Goal: Task Accomplishment & Management: Use online tool/utility

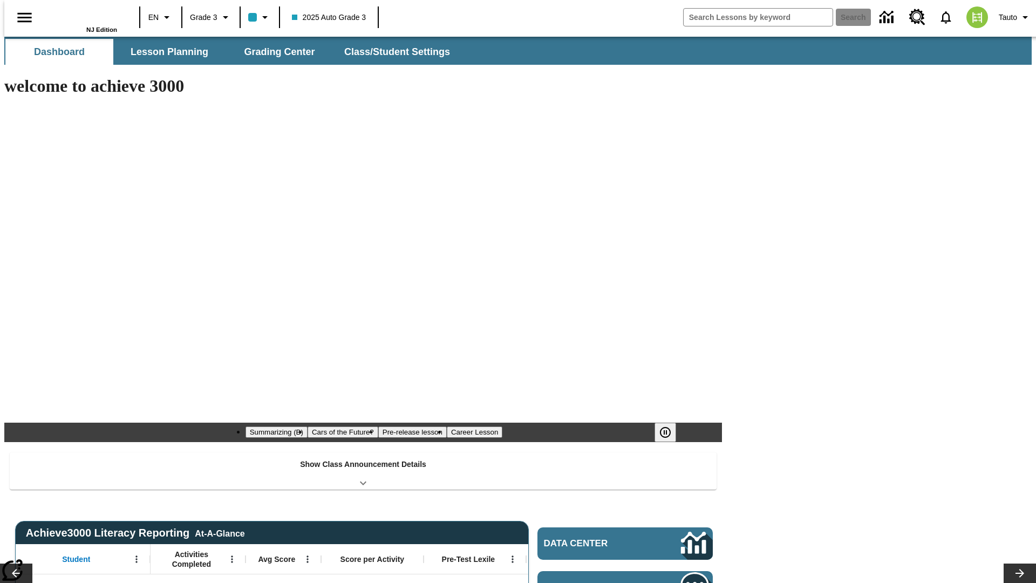
type input "-1"
click at [275, 52] on span "Grading Center" at bounding box center [279, 52] width 71 height 12
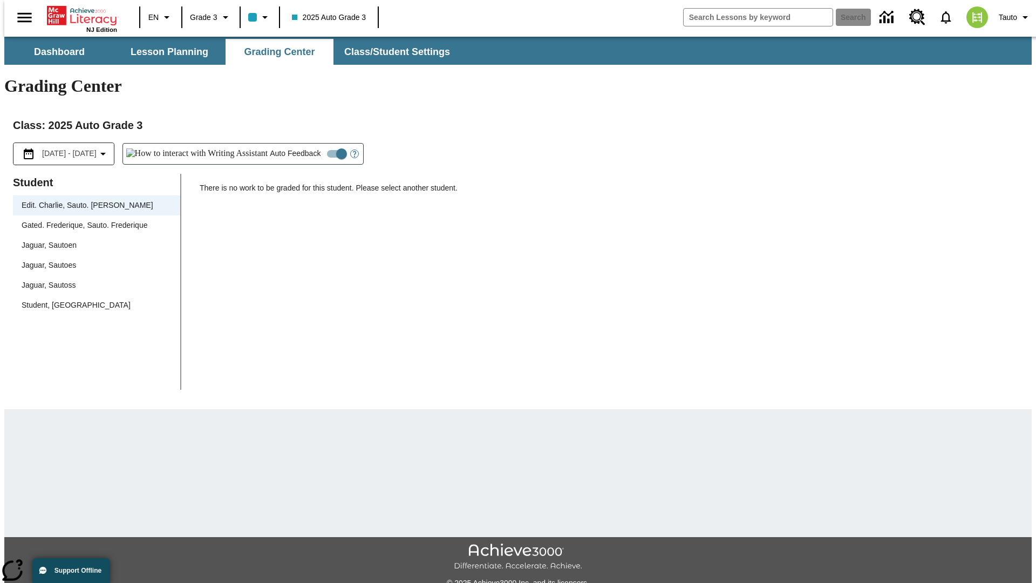
click at [93, 240] on div "Jaguar, Sautoen" at bounding box center [97, 245] width 150 height 11
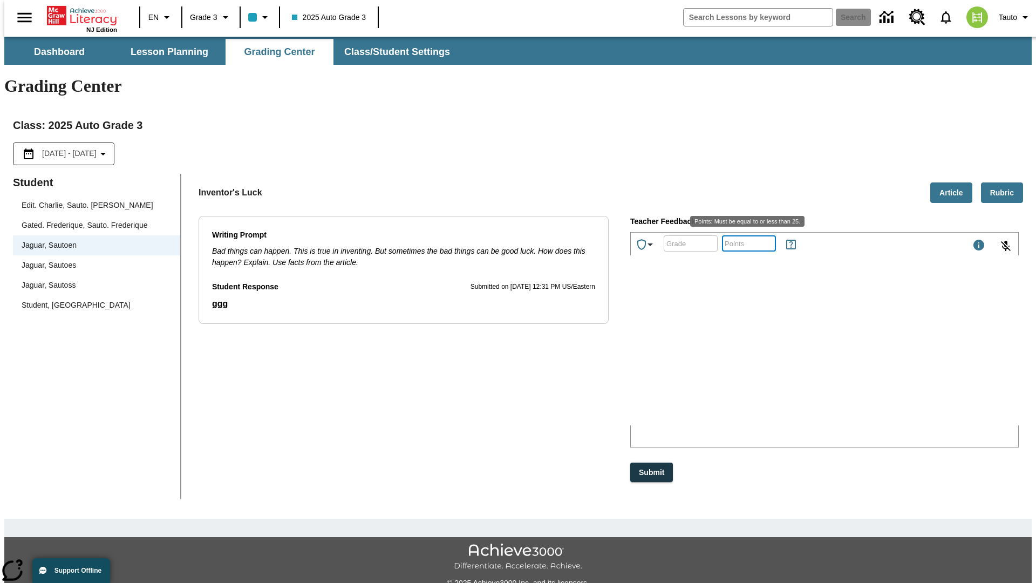
scroll to position [24, 0]
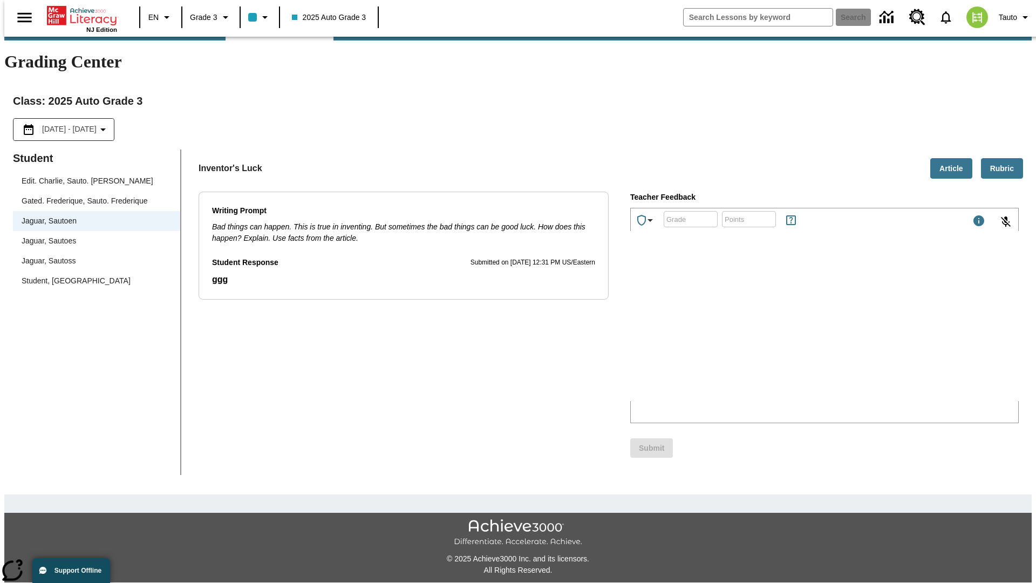
click at [788, 331] on p "Type your response here." at bounding box center [711, 330] width 153 height 10
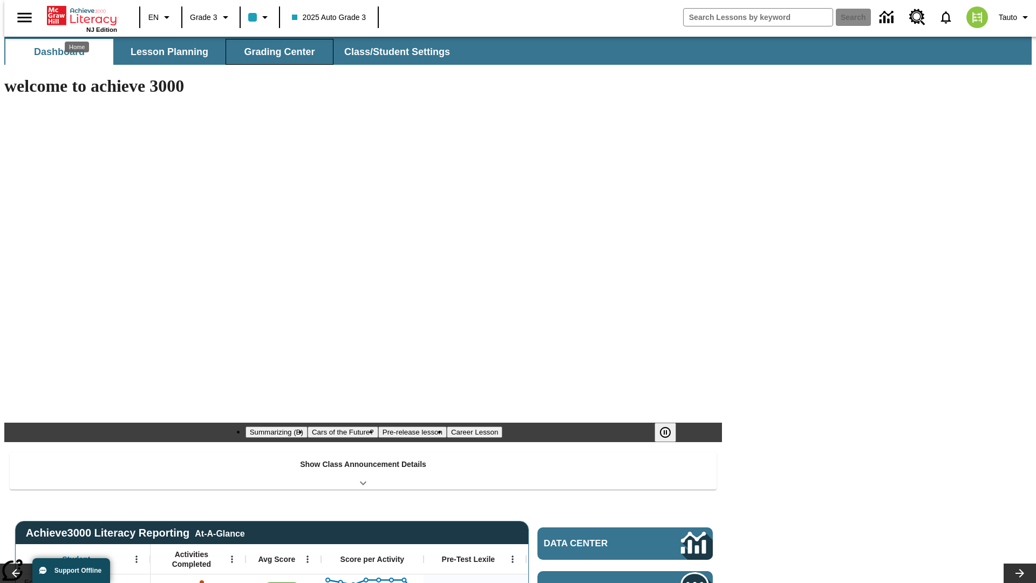
click at [275, 52] on span "Grading Center" at bounding box center [279, 52] width 71 height 12
